Goal: Navigation & Orientation: Find specific page/section

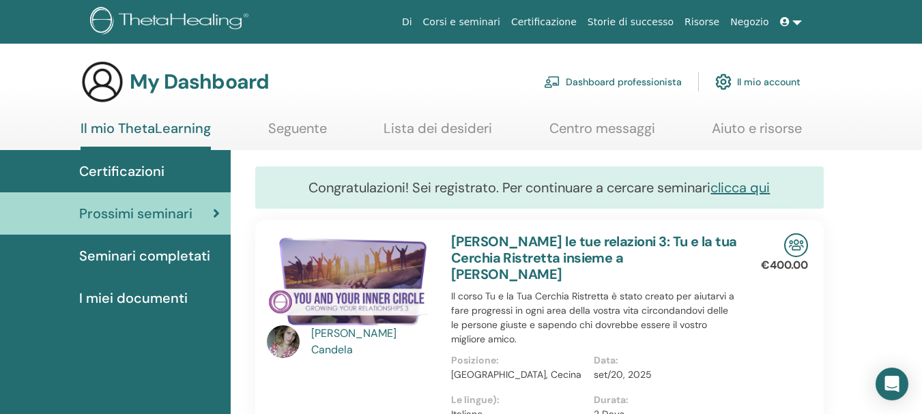
click at [794, 20] on link at bounding box center [791, 22] width 33 height 25
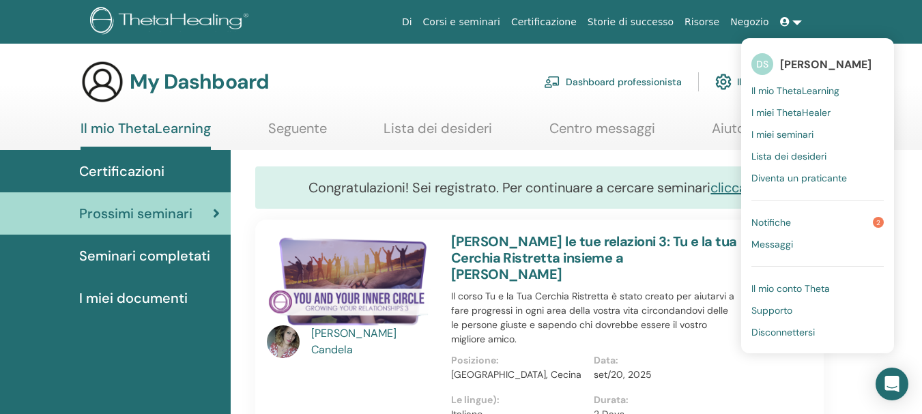
click at [812, 220] on link "Notifiche 2" at bounding box center [817, 223] width 132 height 22
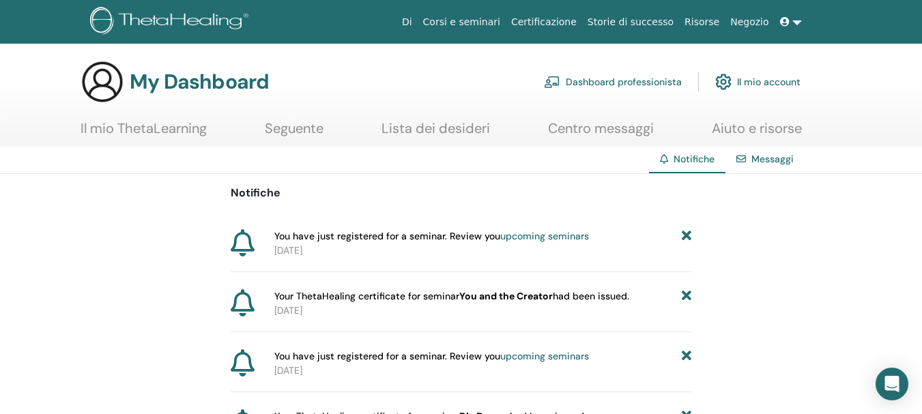
click at [183, 132] on link "Il mio ThetaLearning" at bounding box center [144, 133] width 126 height 27
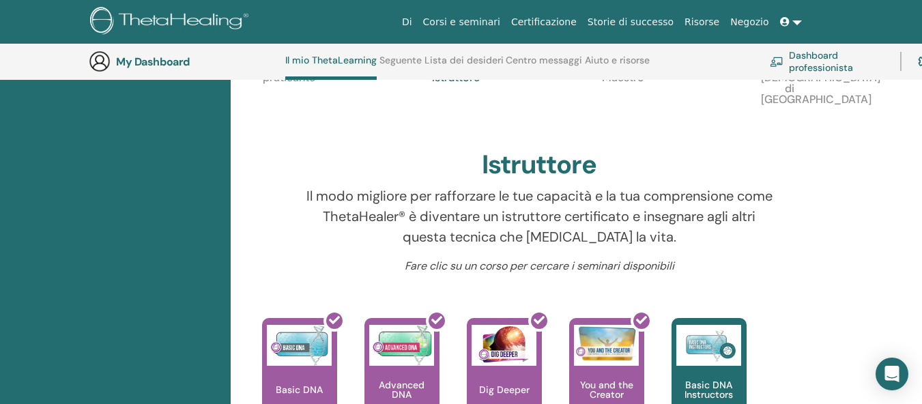
scroll to position [104, 0]
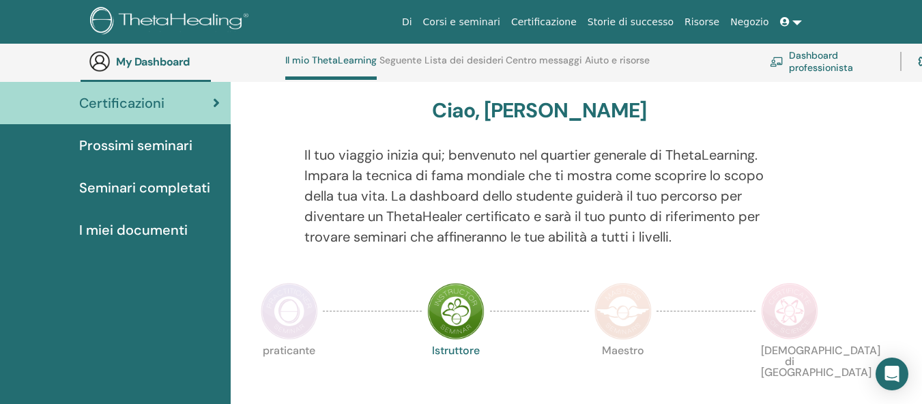
click at [289, 309] on img at bounding box center [289, 311] width 57 height 57
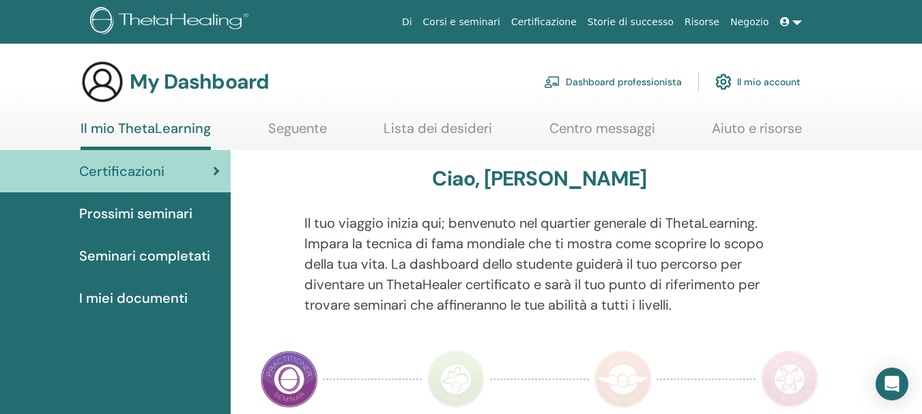
click at [128, 213] on span "Prossimi seminari" at bounding box center [135, 213] width 113 height 20
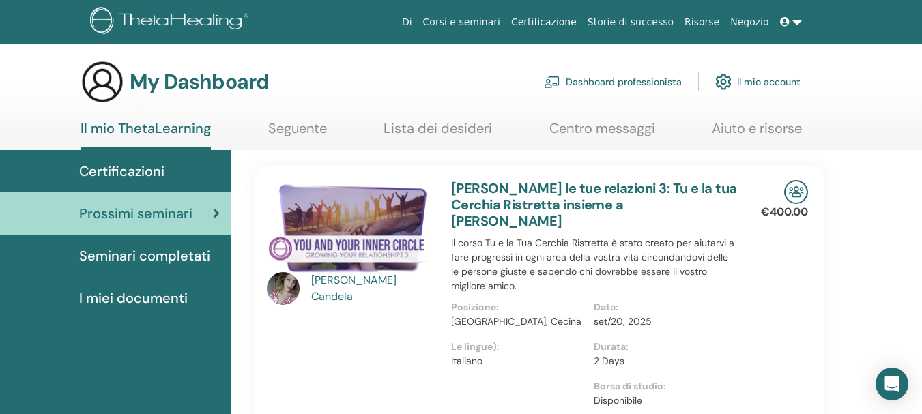
click at [794, 25] on link at bounding box center [791, 22] width 33 height 25
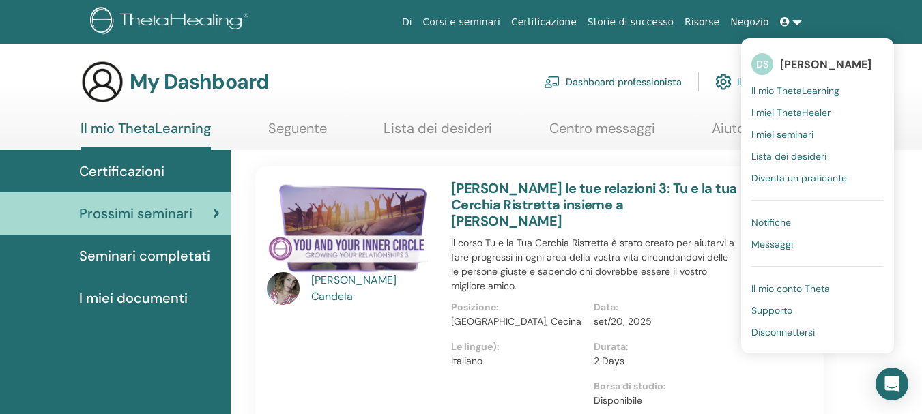
click at [792, 332] on span "Disconnettersi" at bounding box center [782, 332] width 63 height 12
